Goal: Navigation & Orientation: Find specific page/section

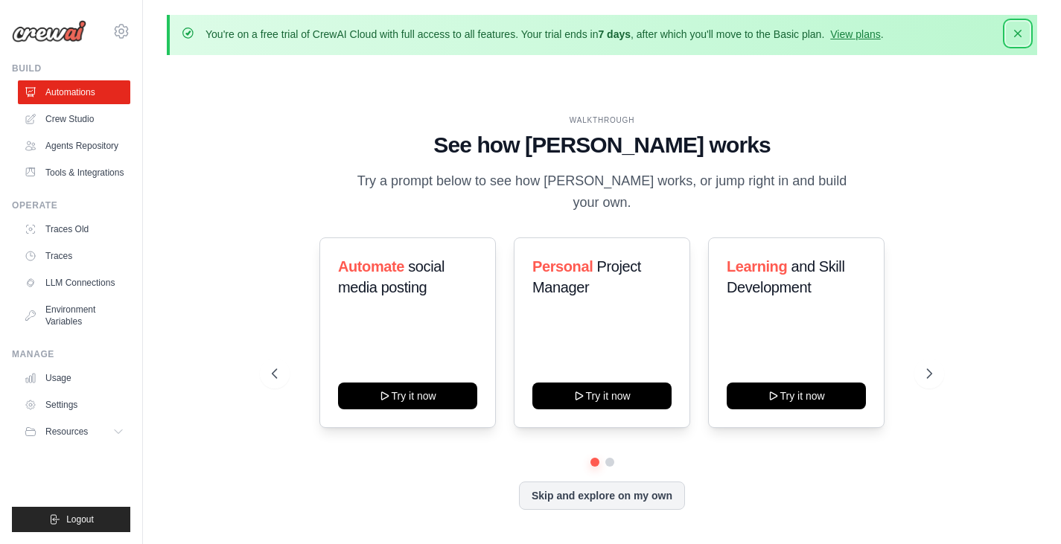
click at [1020, 34] on icon "button" at bounding box center [1017, 33] width 15 height 15
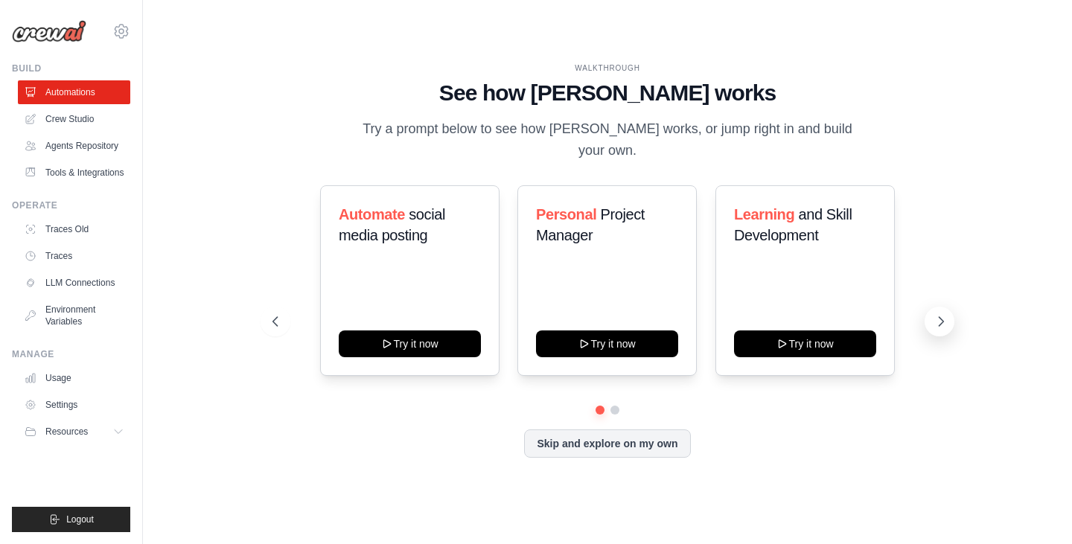
click at [940, 314] on icon at bounding box center [941, 321] width 15 height 15
click at [943, 317] on icon at bounding box center [941, 321] width 4 height 9
click at [608, 439] on button "Skip and explore on my own" at bounding box center [607, 442] width 166 height 28
